Goal: Check status: Check status

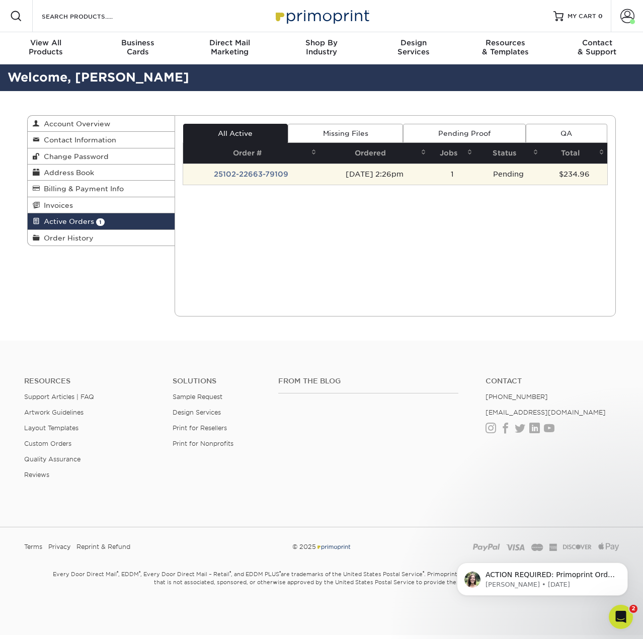
click at [278, 172] on td "25102-22663-79109" at bounding box center [251, 174] width 136 height 21
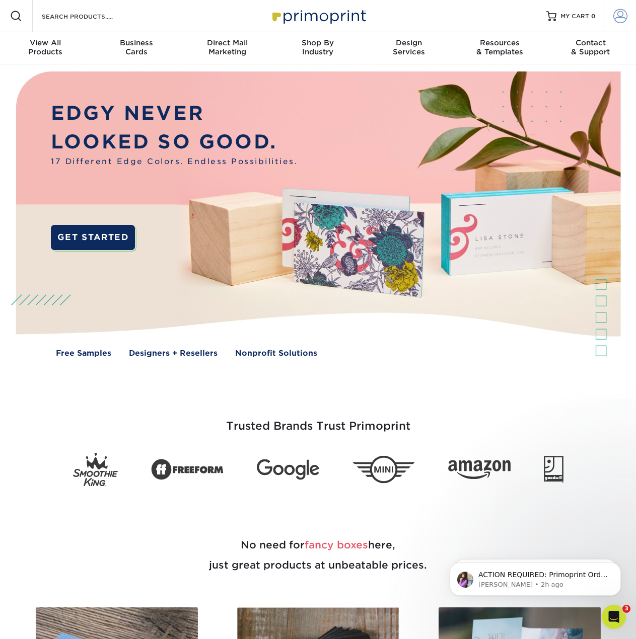
click at [615, 20] on span at bounding box center [620, 16] width 14 height 14
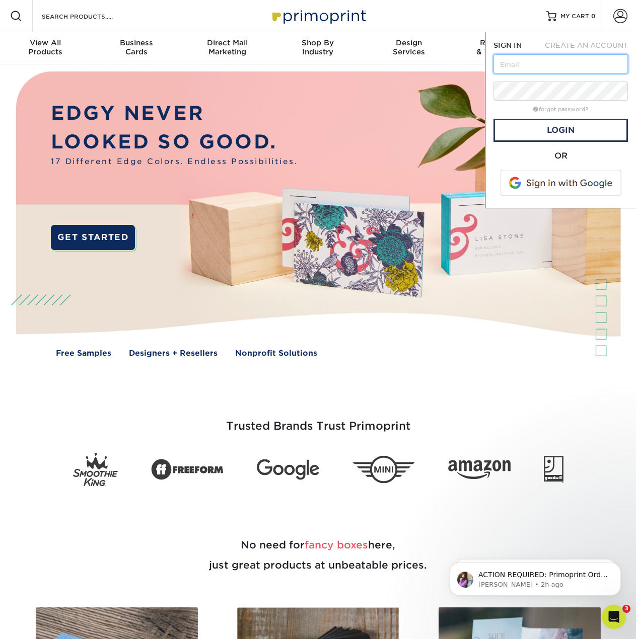
click at [547, 63] on input "text" at bounding box center [560, 63] width 134 height 19
click at [525, 65] on input "text" at bounding box center [560, 63] width 134 height 19
click at [552, 180] on span at bounding box center [561, 183] width 128 height 26
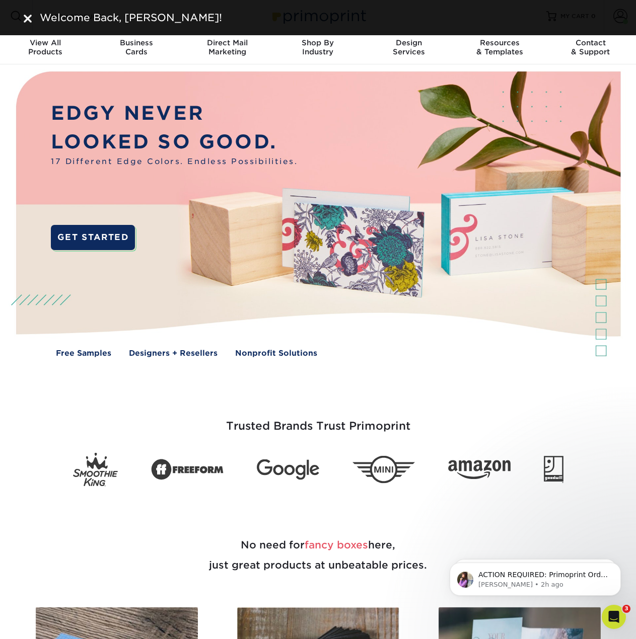
click at [29, 20] on img at bounding box center [28, 19] width 8 height 8
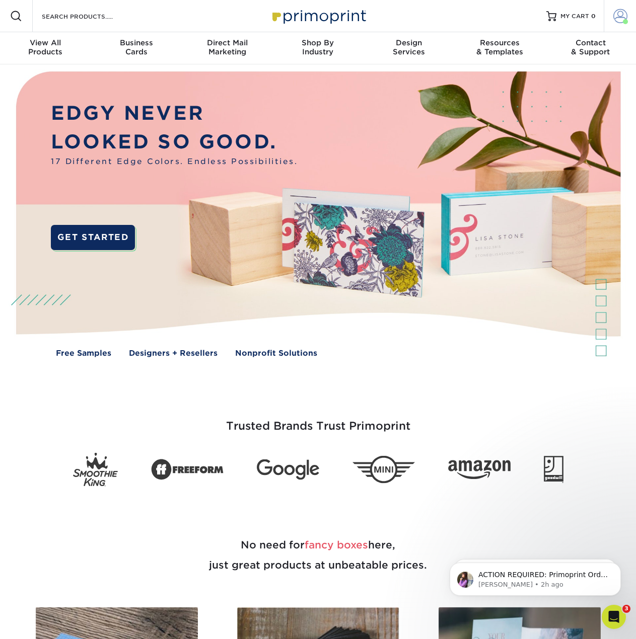
click at [623, 21] on span at bounding box center [625, 21] width 5 height 5
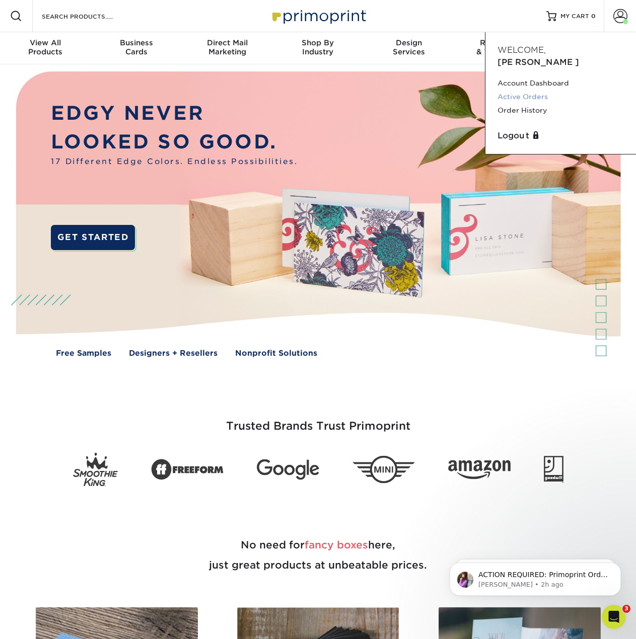
click at [538, 90] on link "Active Orders" at bounding box center [560, 97] width 126 height 14
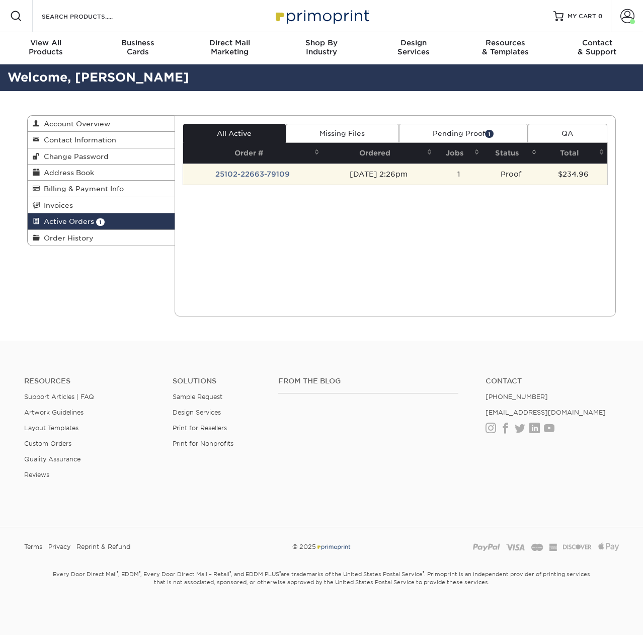
click at [265, 176] on td "25102-22663-79109" at bounding box center [253, 174] width 140 height 21
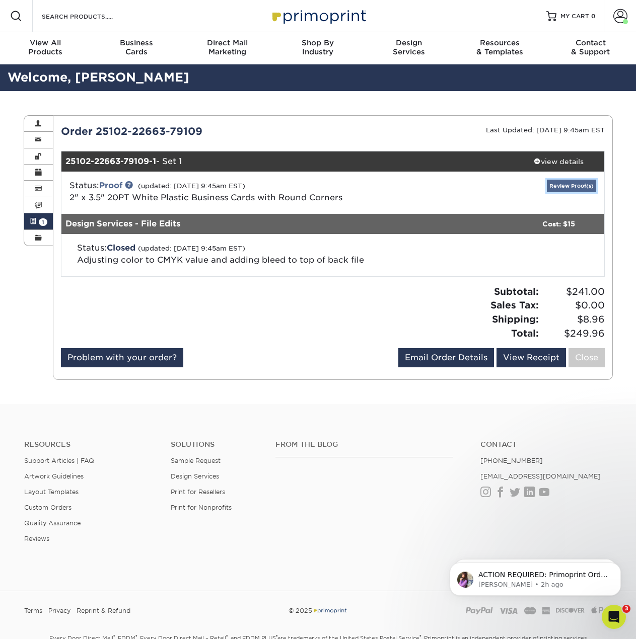
click at [564, 187] on link "Review Proof(s)" at bounding box center [571, 186] width 49 height 13
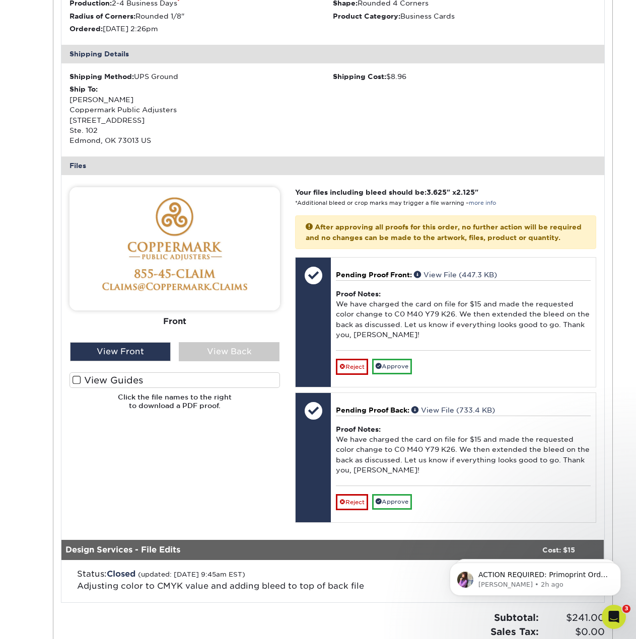
scroll to position [302, 0]
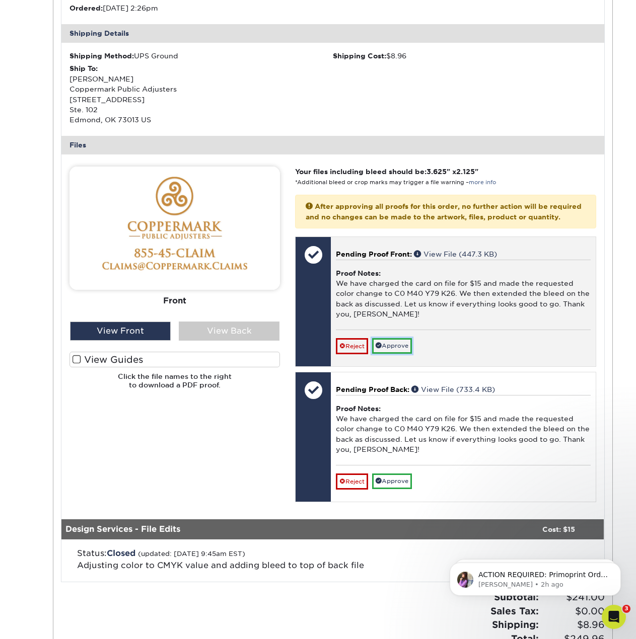
click at [408, 354] on link "Approve" at bounding box center [392, 346] width 40 height 16
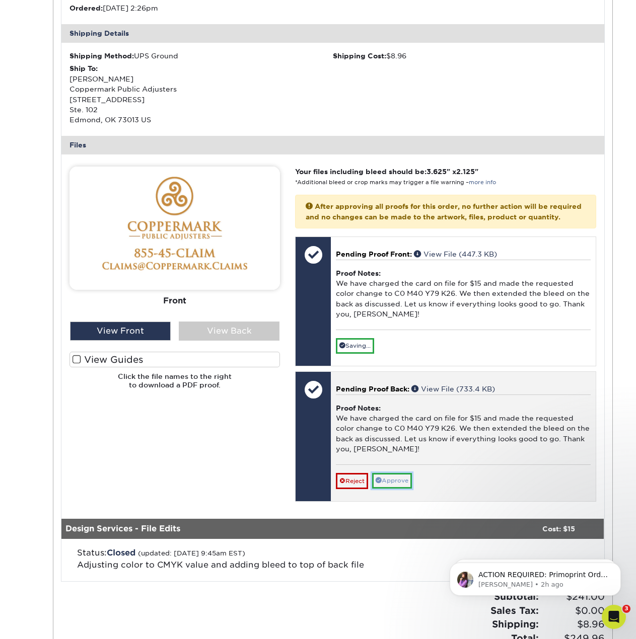
click at [403, 489] on link "Approve" at bounding box center [392, 481] width 40 height 16
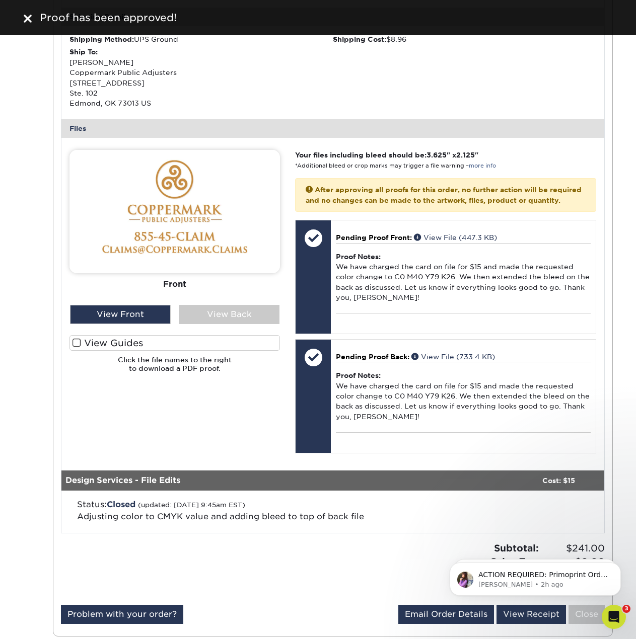
scroll to position [243, 0]
